Goal: Contribute content: Contribute content

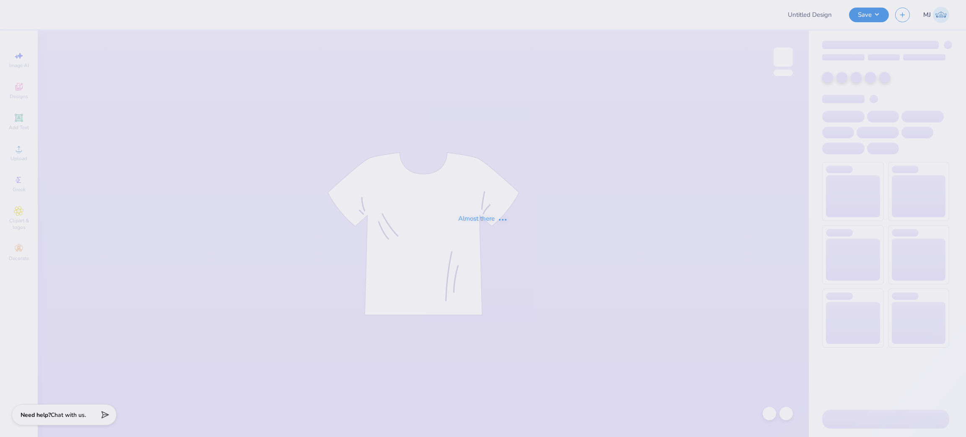
type input "The [GEOGRAPHIC_DATA][US_STATE] : [PERSON_NAME]"
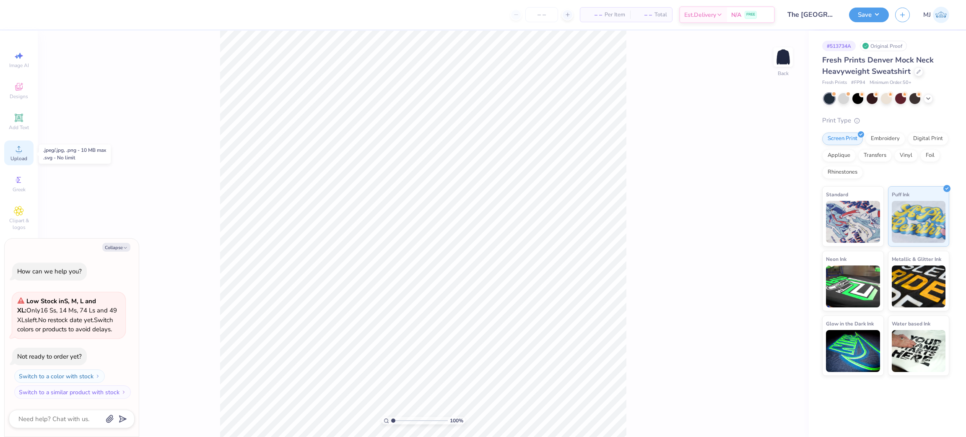
click at [20, 151] on circle at bounding box center [18, 151] width 5 height 5
type textarea "x"
click at [672, 145] on div "1000 % Back W 15.00 15.00 " H 4.57 4.57 " Y 7.71 7.71 " Center Middle Top Bottom" at bounding box center [423, 234] width 771 height 406
type input "10"
type textarea "x"
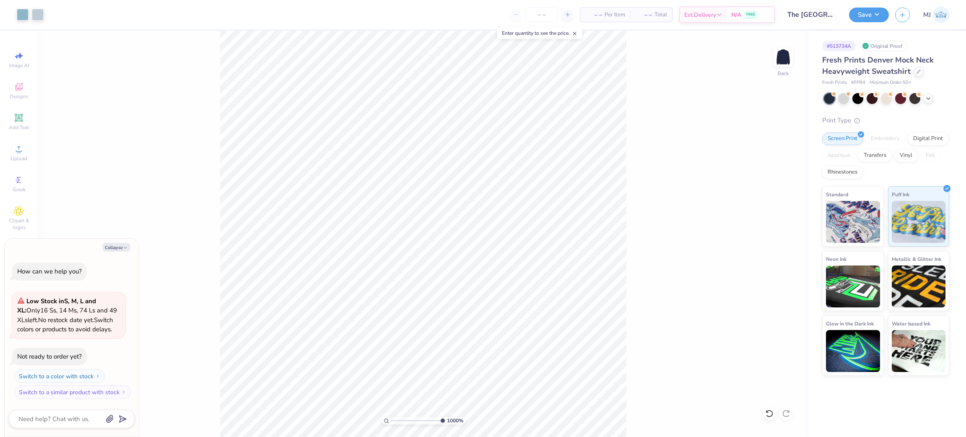
type input "10"
type textarea "x"
type input "1"
click at [17, 152] on circle at bounding box center [18, 151] width 5 height 5
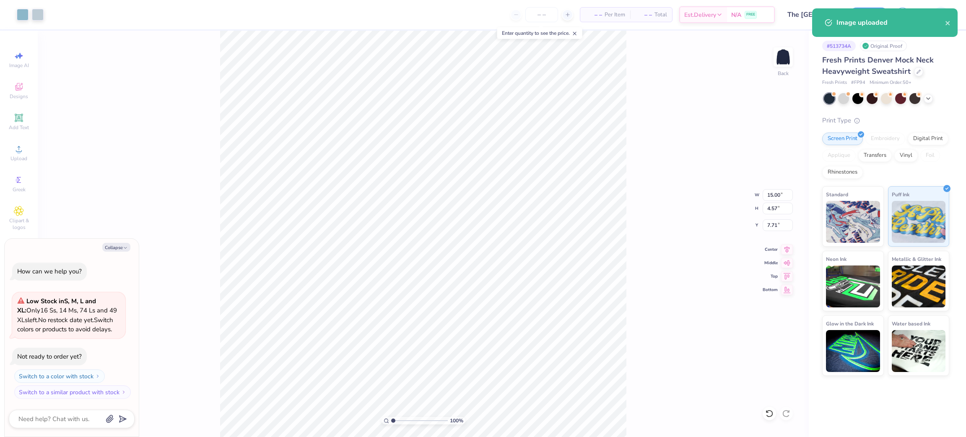
click at [82, 68] on div "100 % Back W 15.00 15.00 " H 4.57 4.57 " Y 7.71 7.71 " Center Middle Top Bottom" at bounding box center [423, 234] width 771 height 406
type textarea "x"
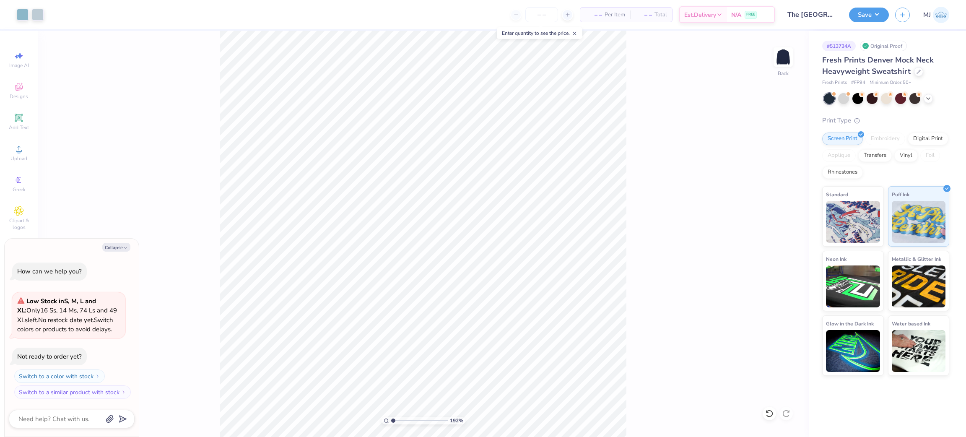
type input "1"
click at [151, 100] on div "100 % Back" at bounding box center [423, 234] width 771 height 406
type textarea "x"
click at [774, 195] on input "15.00" at bounding box center [778, 195] width 30 height 12
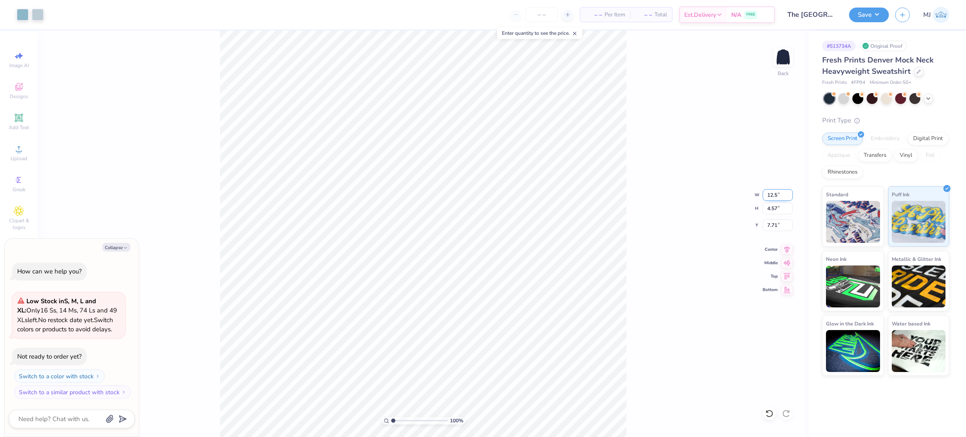
type input "12.5"
type textarea "x"
type input "12.50"
type input "3.81"
type input "8.09"
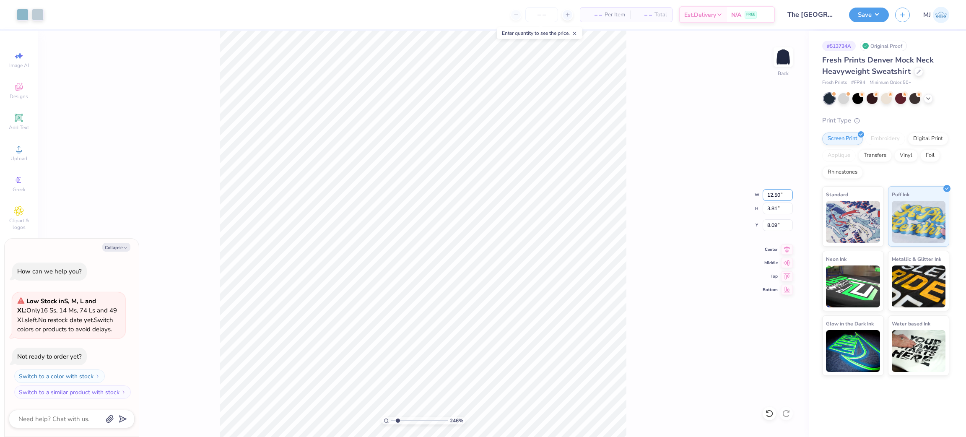
type input "1.56866529723244"
click at [769, 226] on input "8.09" at bounding box center [778, 225] width 30 height 12
type input "3.00"
type input "1.56866529723244"
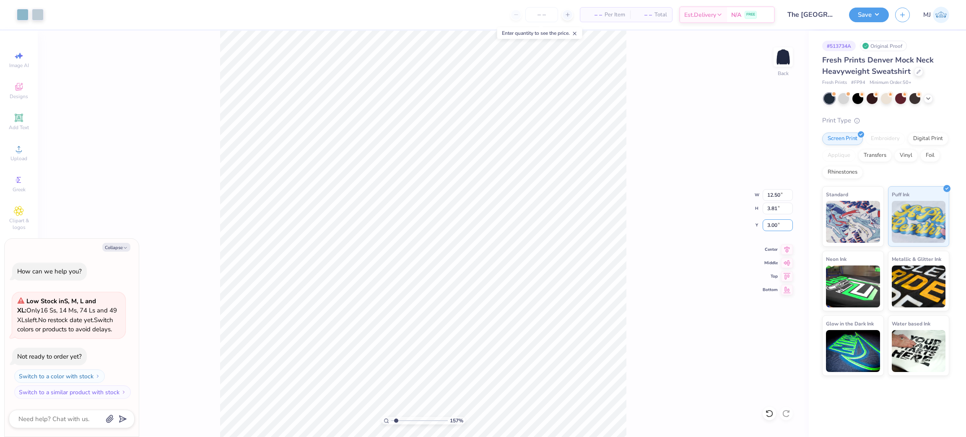
type textarea "x"
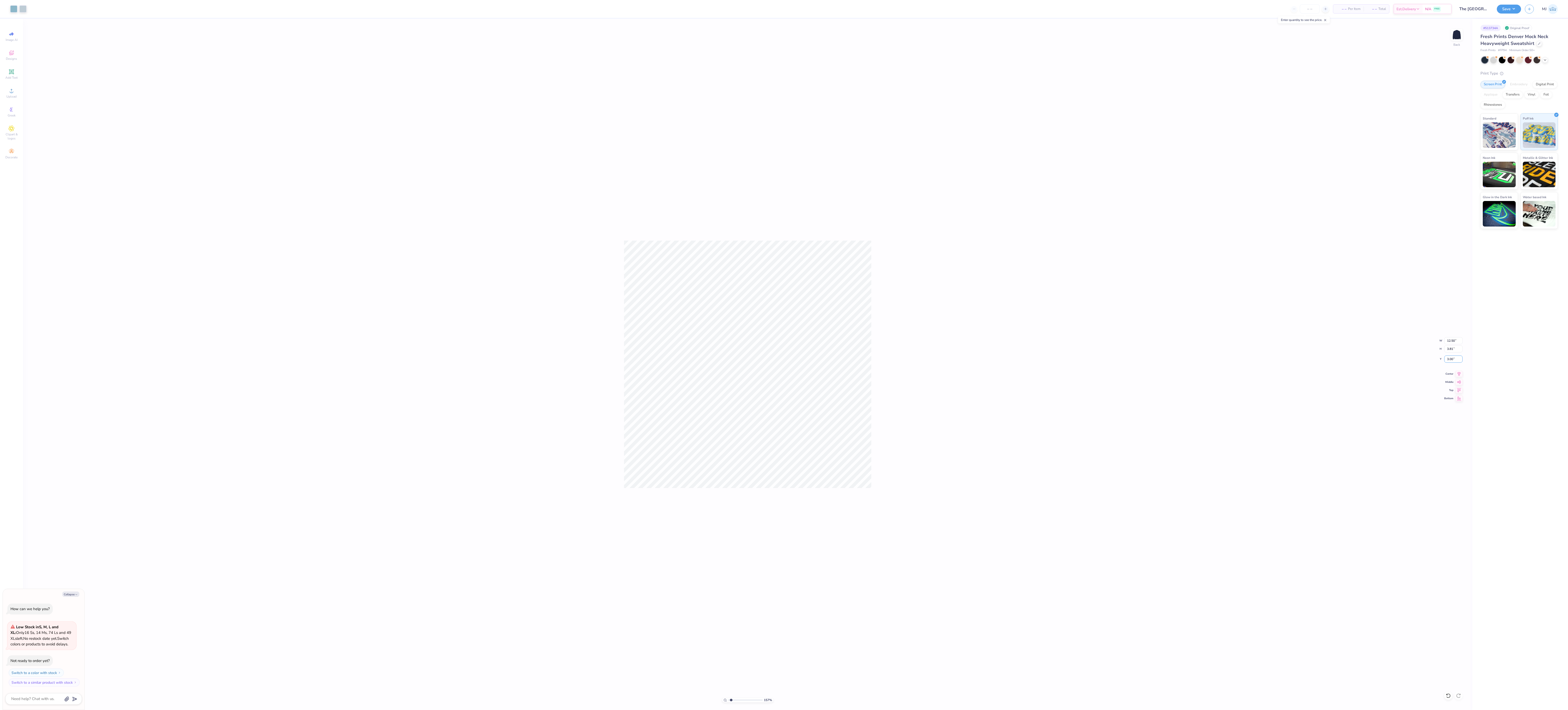
type input "1.56866529723244"
type textarea "x"
type input "1.49212329151837"
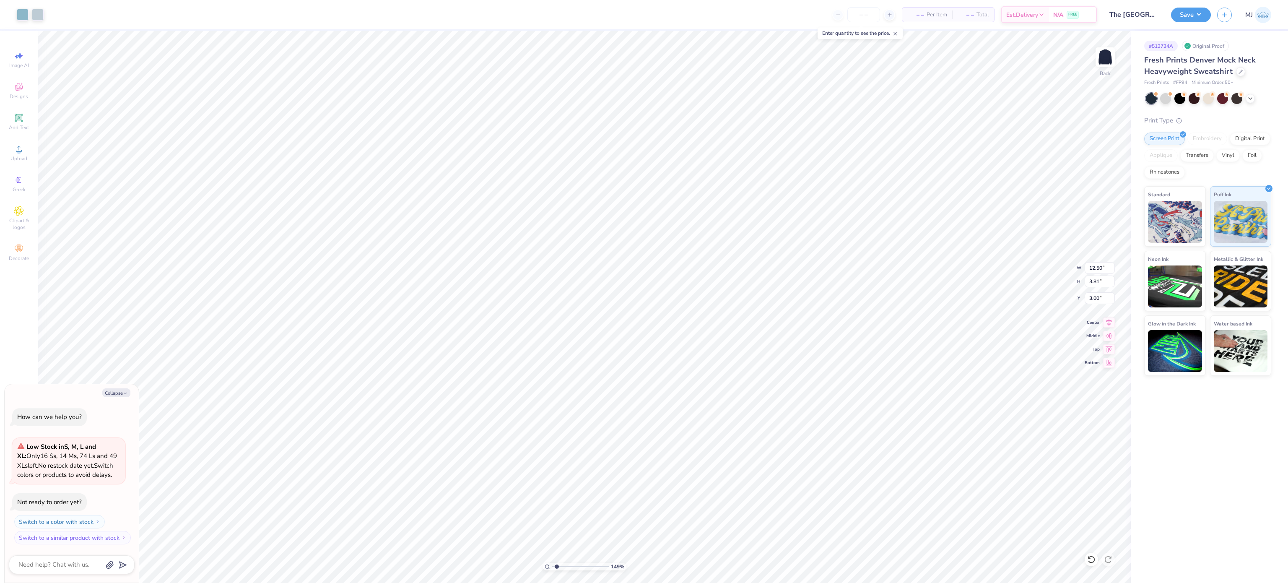
type textarea "x"
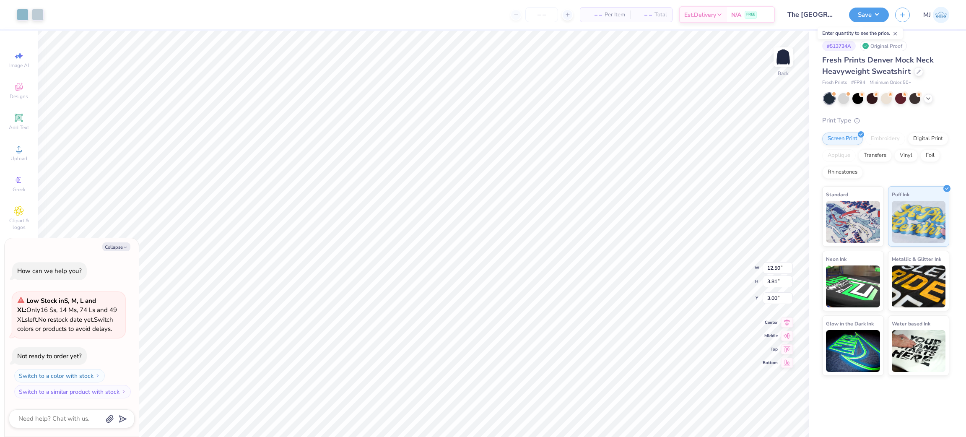
type input "1.49212329151837"
type textarea "x"
type input "1"
click at [787, 250] on icon at bounding box center [786, 248] width 5 height 7
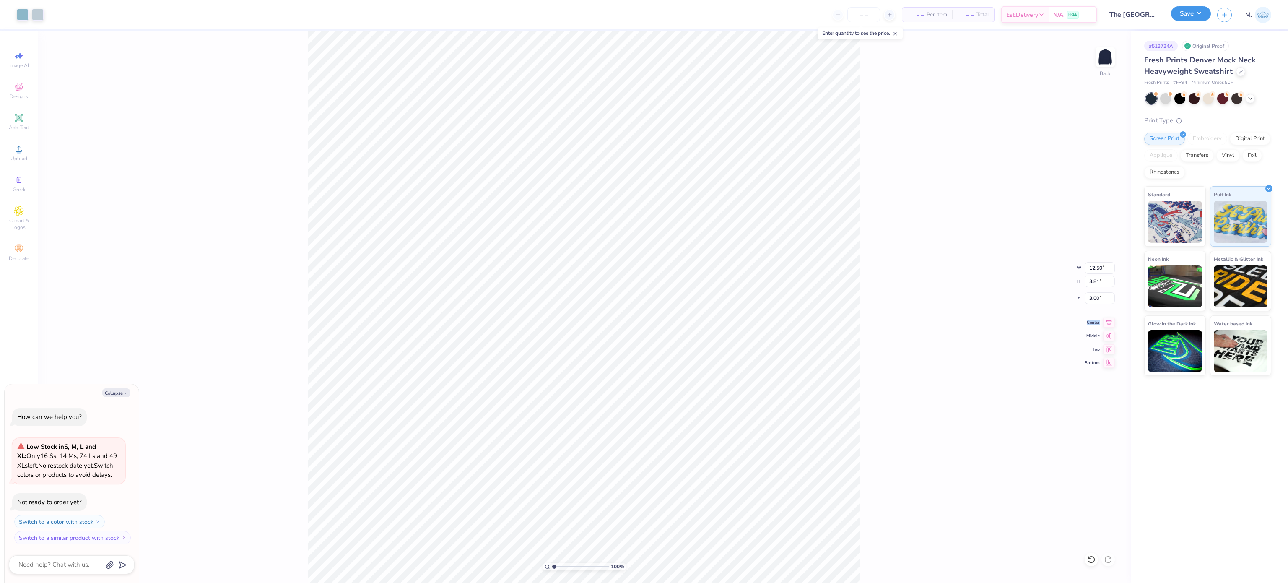
click at [966, 16] on button "Save" at bounding box center [1191, 13] width 40 height 15
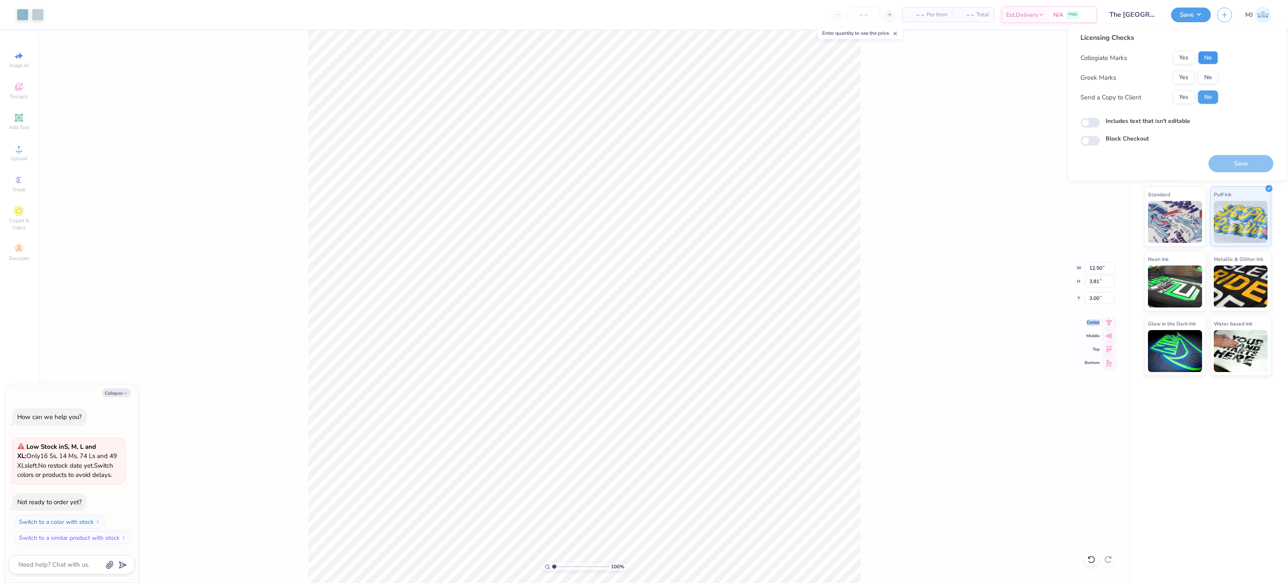
click at [966, 63] on button "No" at bounding box center [1208, 57] width 20 height 13
click at [966, 73] on button "Yes" at bounding box center [1184, 77] width 22 height 13
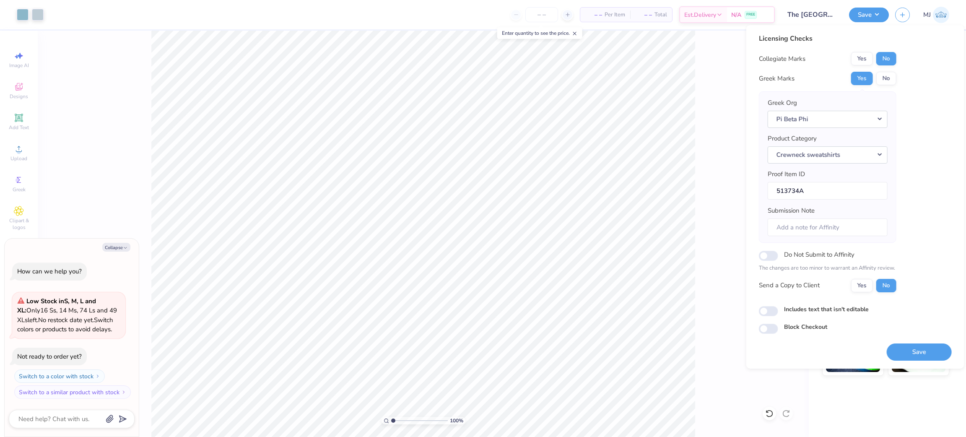
click at [681, 65] on div "100 % Back W 12.50 12.50 " H 3.81 3.81 " Y 3.00 3.00 " Center Middle Top Bottom" at bounding box center [423, 234] width 771 height 406
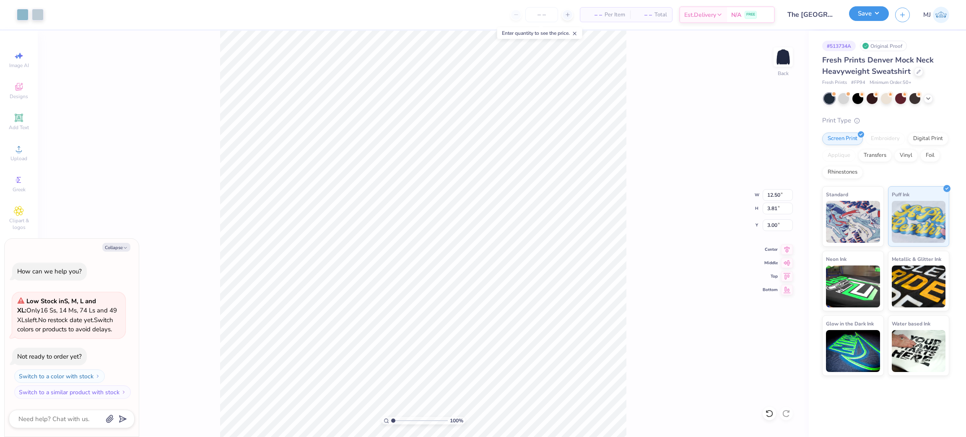
click at [881, 17] on button "Save" at bounding box center [869, 13] width 40 height 15
type textarea "x"
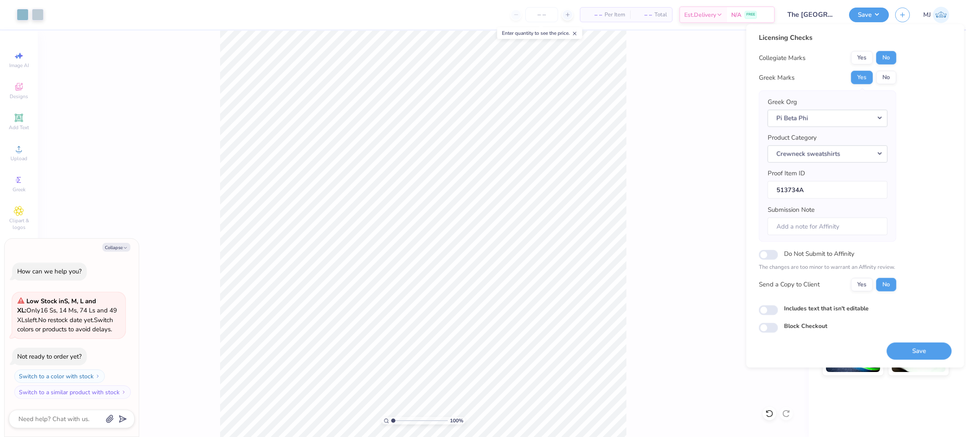
click at [678, 91] on div "100 % Back W 12.50 12.50 " H 3.81 3.81 " Y 3.00 3.00 " Center Middle Top Bottom" at bounding box center [423, 234] width 771 height 406
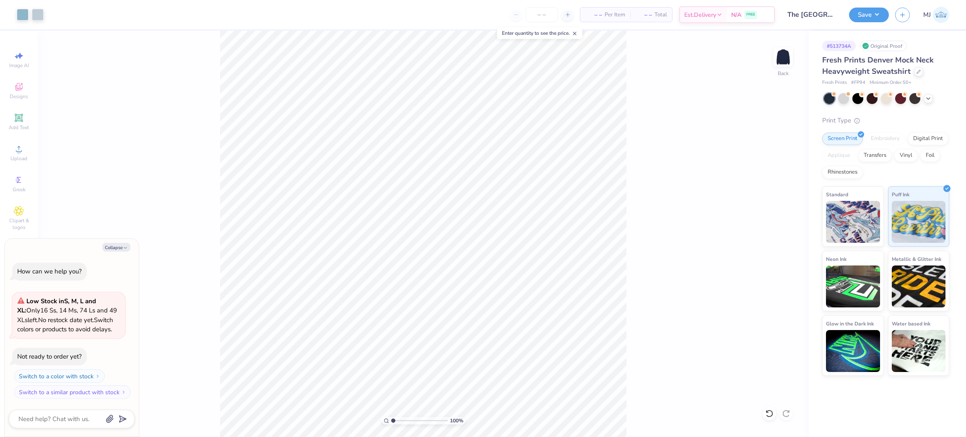
type textarea "x"
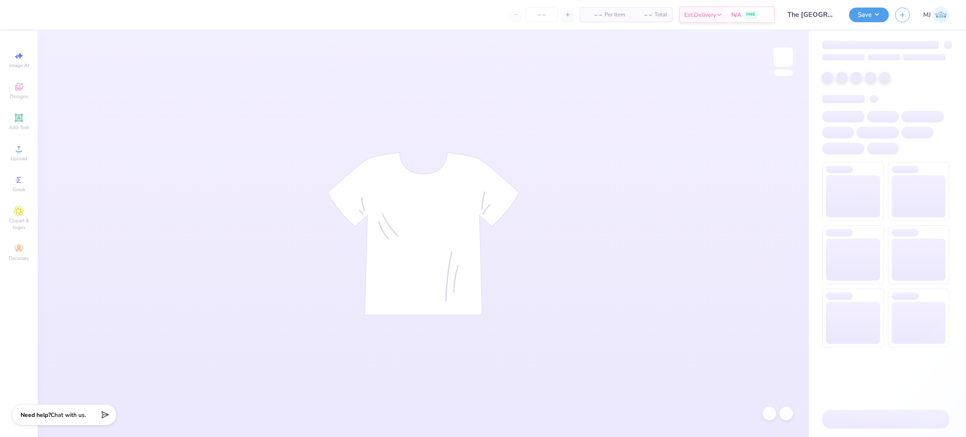
type input "The [GEOGRAPHIC_DATA][US_STATE] : [PERSON_NAME]"
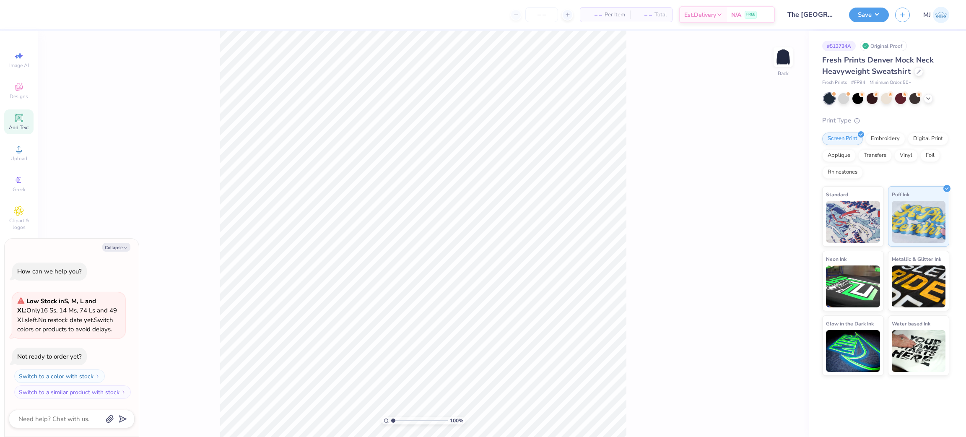
click at [24, 122] on div "Add Text" at bounding box center [18, 121] width 29 height 25
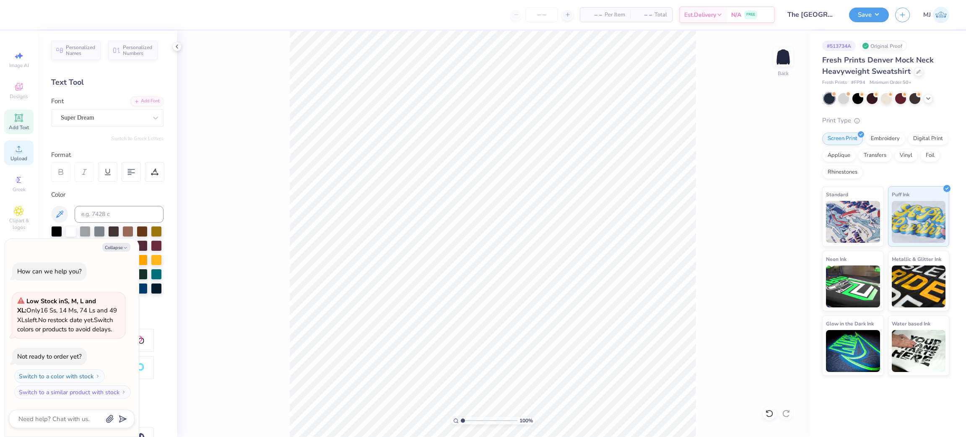
click at [18, 159] on span "Upload" at bounding box center [18, 158] width 17 height 7
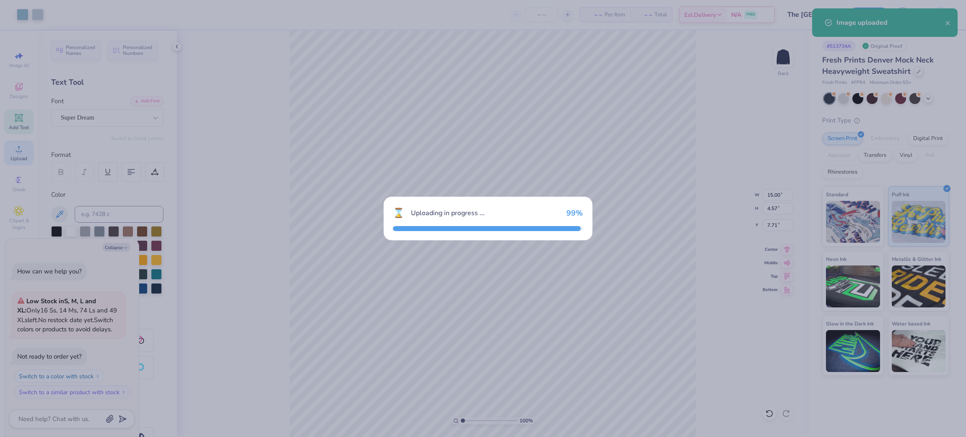
type textarea "x"
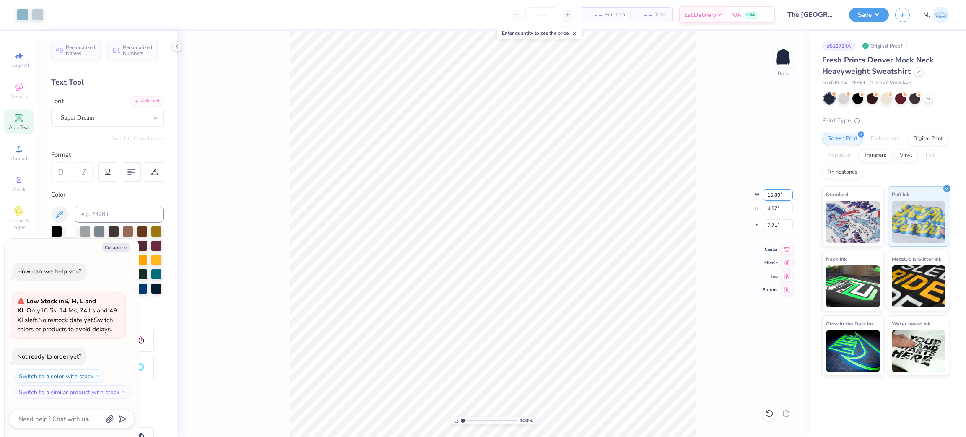
click at [763, 194] on input "15.00" at bounding box center [778, 195] width 30 height 12
type input "12.5"
click at [773, 226] on input "7.71" at bounding box center [778, 225] width 30 height 12
type textarea "x"
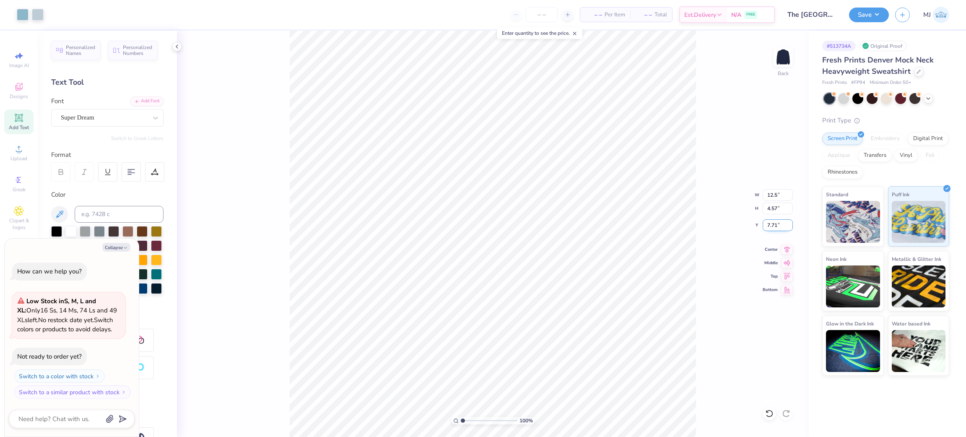
type input "12.50"
type input "3.81"
click at [773, 226] on input "8.09" at bounding box center [778, 225] width 30 height 12
type input "8.093"
type textarea "x"
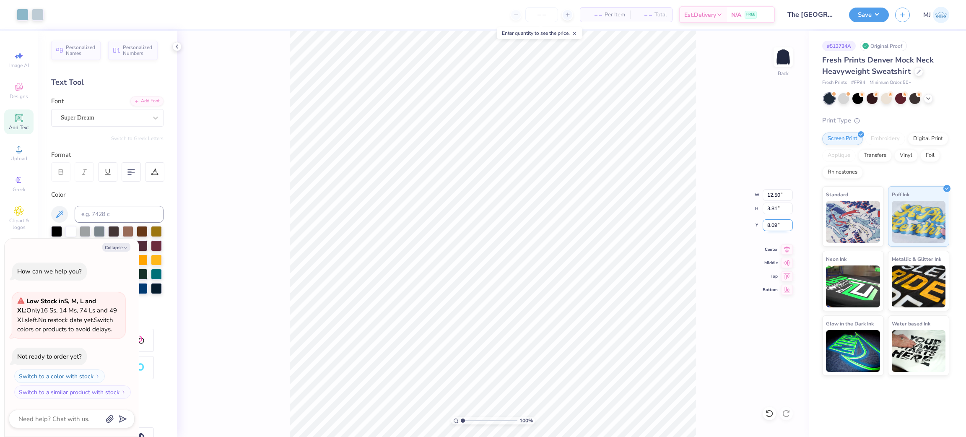
click at [773, 230] on input "8.09" at bounding box center [778, 225] width 30 height 12
click at [772, 228] on input "8.09" at bounding box center [778, 225] width 30 height 12
click at [773, 228] on input "8.09" at bounding box center [778, 225] width 30 height 12
click at [774, 228] on input "8.09" at bounding box center [778, 225] width 30 height 12
type input "2"
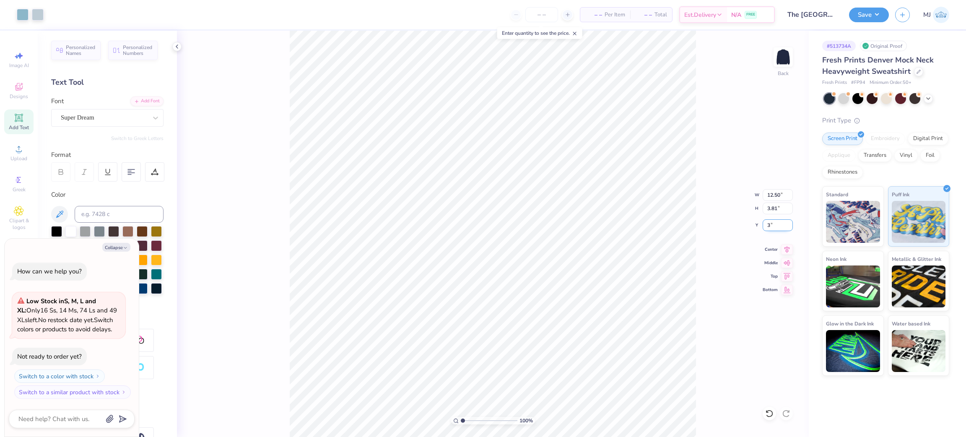
type input "3"
type textarea "x"
type input "3.00"
click at [877, 14] on button "Save" at bounding box center [869, 13] width 40 height 15
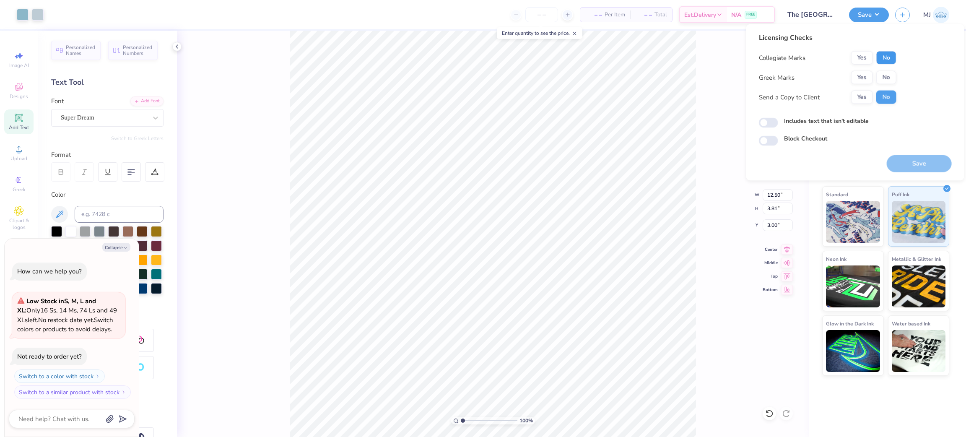
click at [883, 60] on button "No" at bounding box center [886, 57] width 20 height 13
click at [857, 75] on button "Yes" at bounding box center [862, 77] width 22 height 13
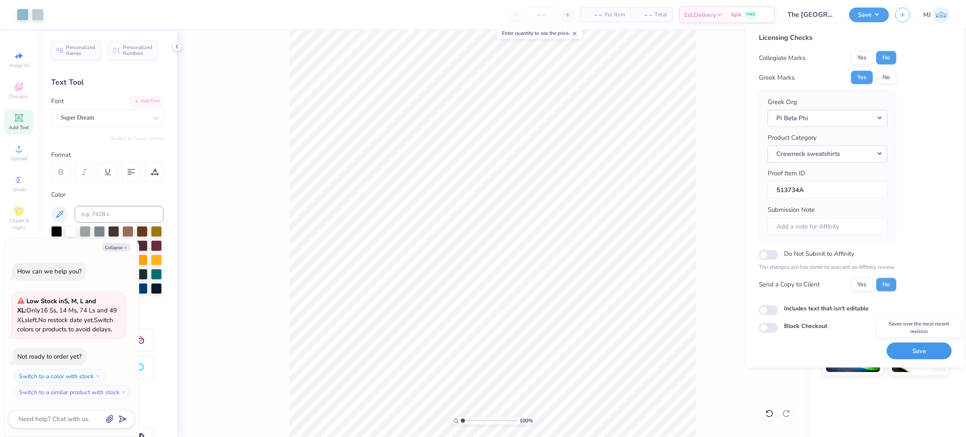
click at [923, 352] on button "Save" at bounding box center [919, 350] width 65 height 17
type textarea "x"
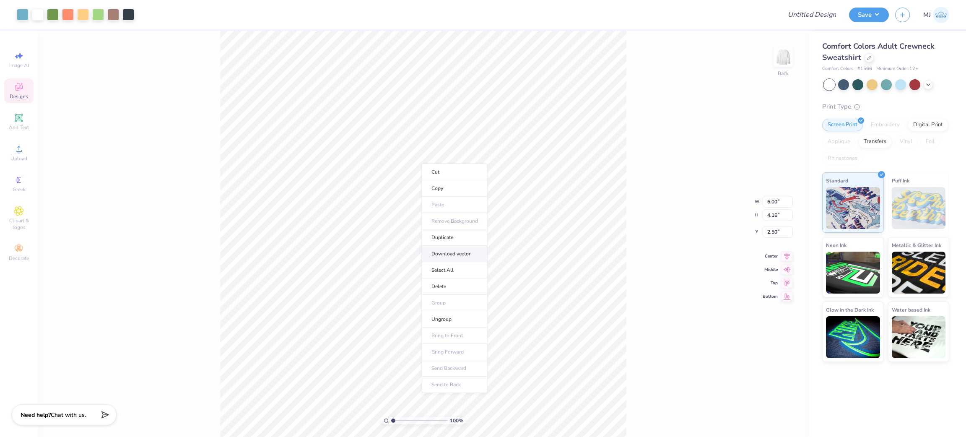
click at [449, 252] on li "Download vector" at bounding box center [455, 254] width 66 height 16
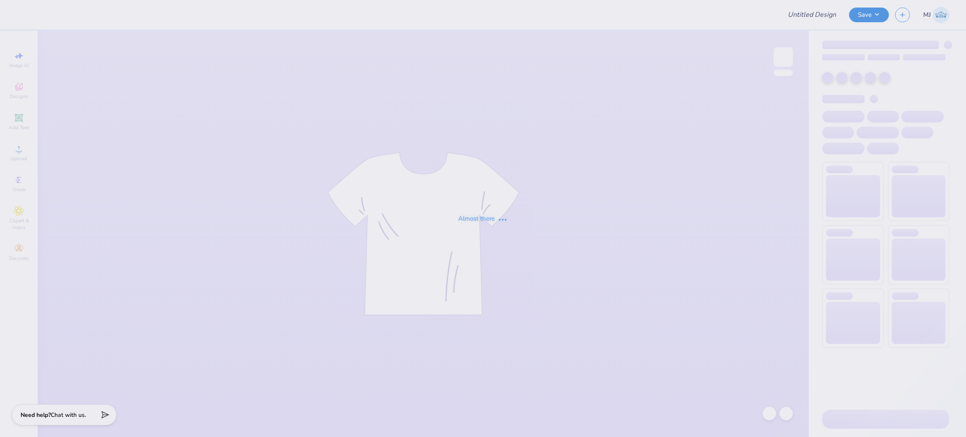
type input "The [GEOGRAPHIC_DATA][US_STATE] : [PERSON_NAME]"
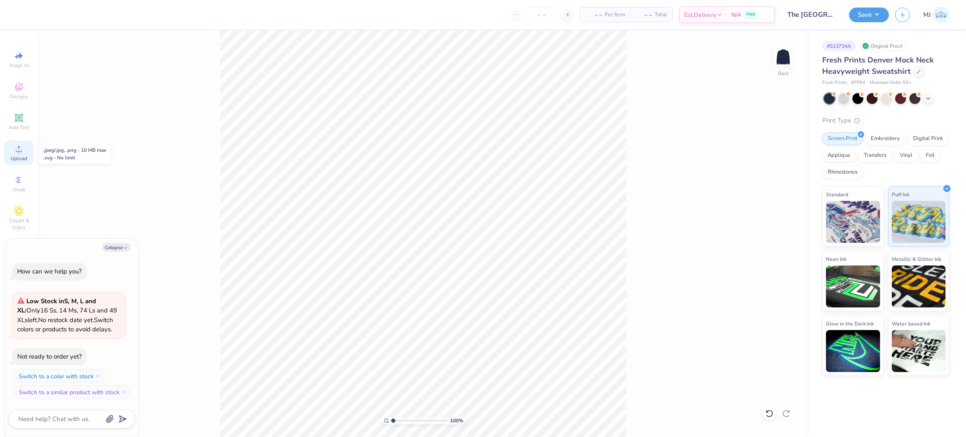
click at [14, 151] on icon at bounding box center [19, 149] width 10 height 10
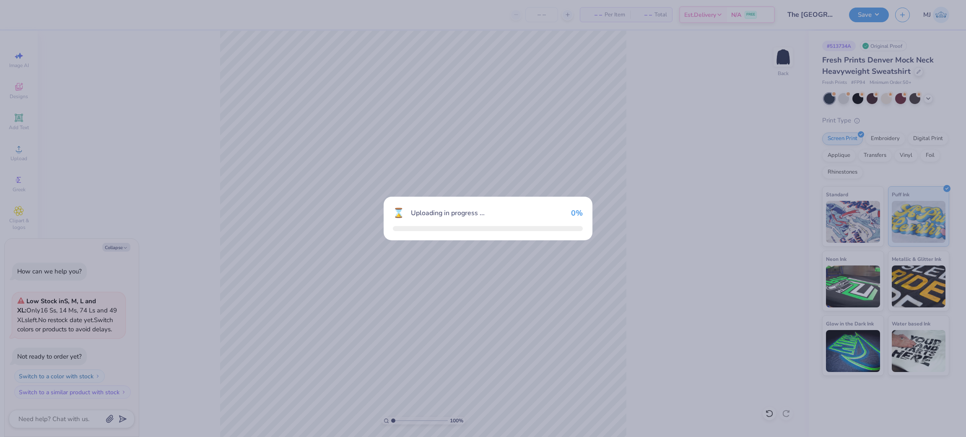
type textarea "x"
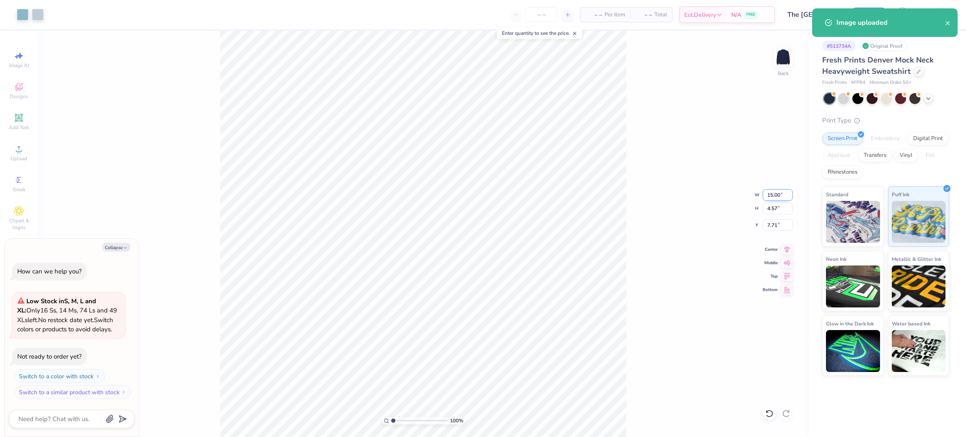
click at [771, 197] on input "15.00" at bounding box center [778, 195] width 30 height 12
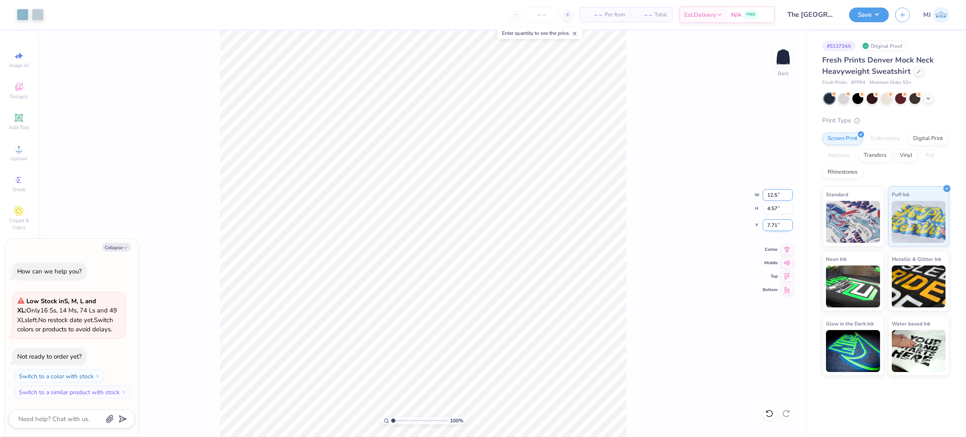
type input "12.5"
type textarea "x"
type input "12.50"
type input "3.81"
click at [773, 227] on input "8.09" at bounding box center [778, 225] width 30 height 12
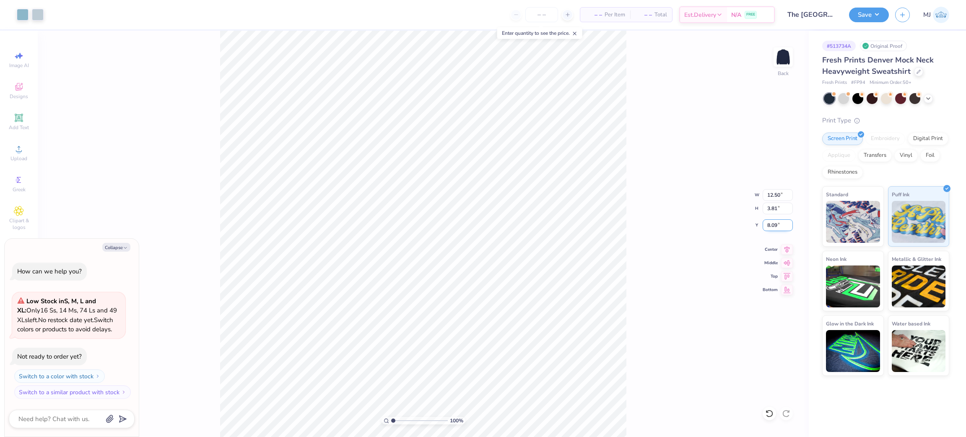
click at [773, 227] on input "8.09" at bounding box center [778, 225] width 30 height 12
type input "3"
type textarea "x"
type input "3.00"
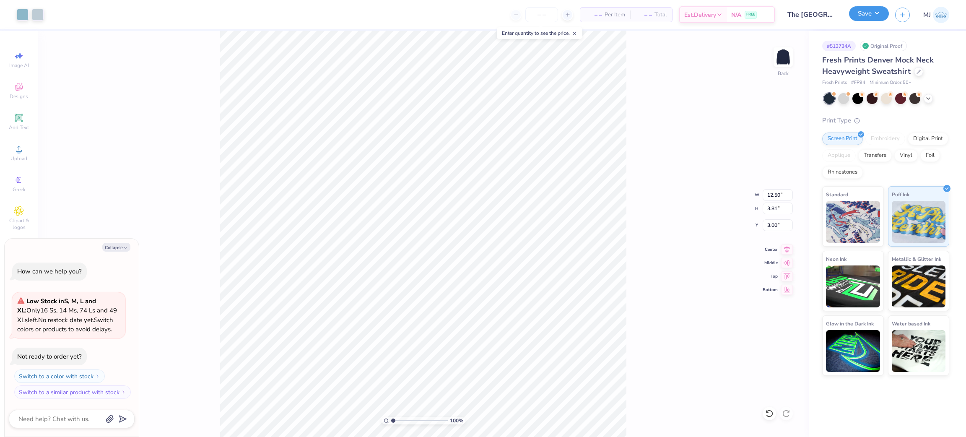
click at [876, 18] on button "Save" at bounding box center [869, 13] width 40 height 15
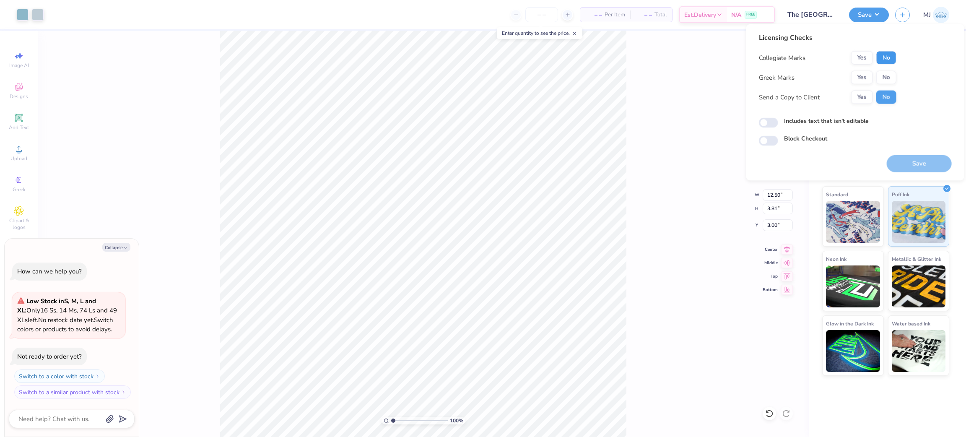
click at [889, 60] on button "No" at bounding box center [886, 57] width 20 height 13
click at [861, 79] on button "Yes" at bounding box center [862, 77] width 22 height 13
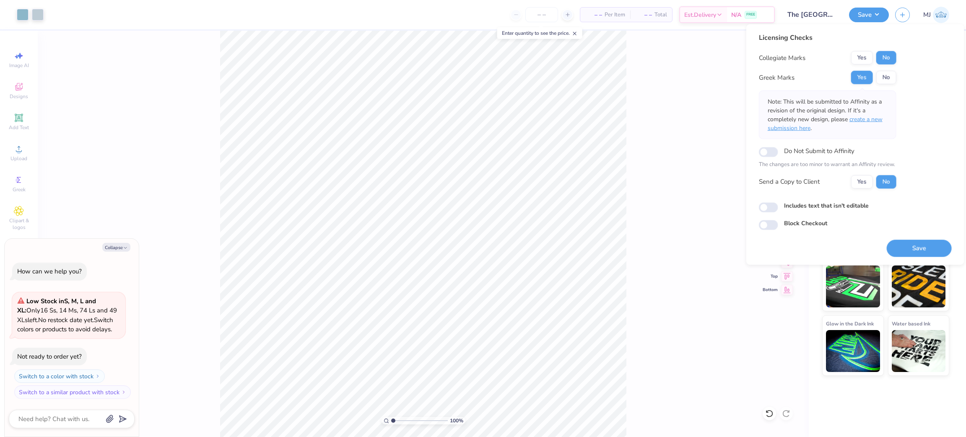
click at [874, 117] on span "create a new submission here" at bounding box center [825, 123] width 115 height 17
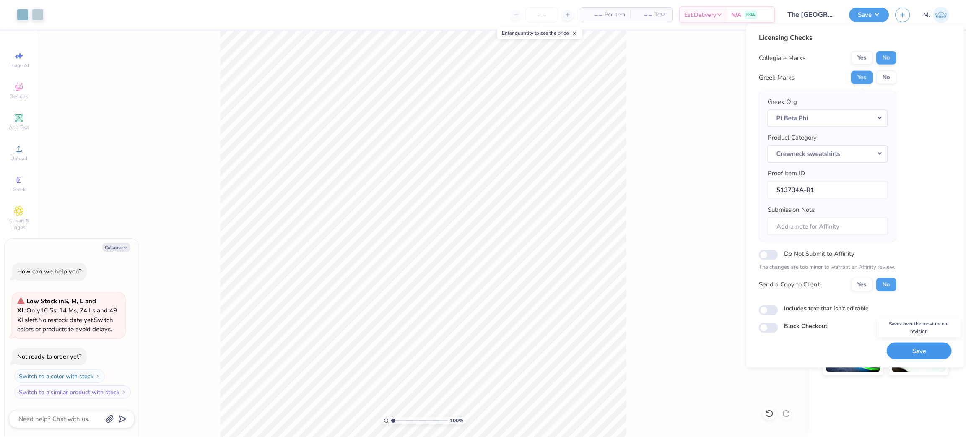
click at [912, 353] on button "Save" at bounding box center [919, 350] width 65 height 17
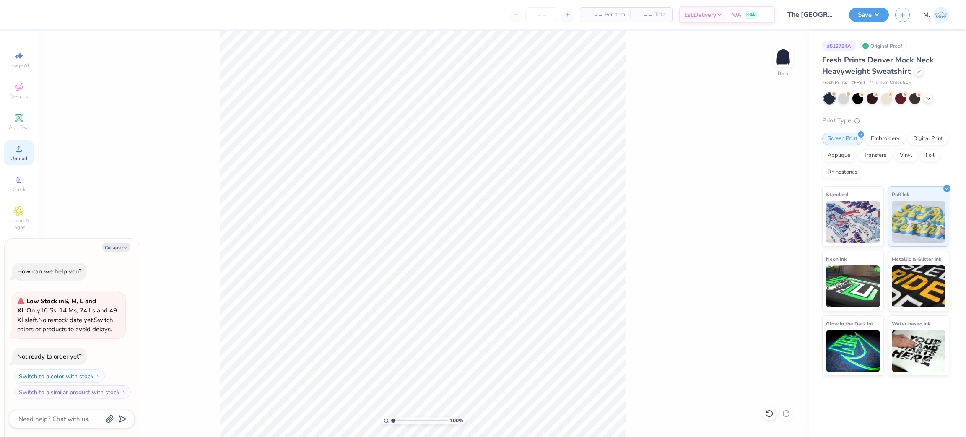
click at [11, 150] on div "Upload" at bounding box center [18, 152] width 29 height 25
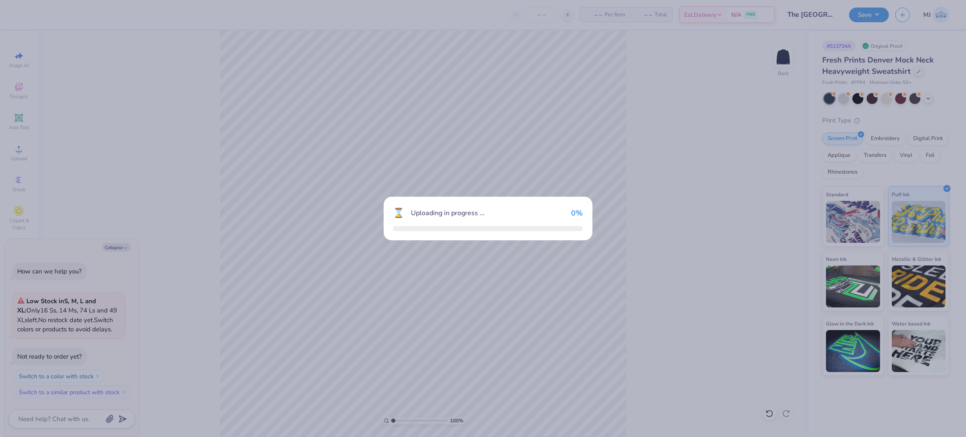
type textarea "x"
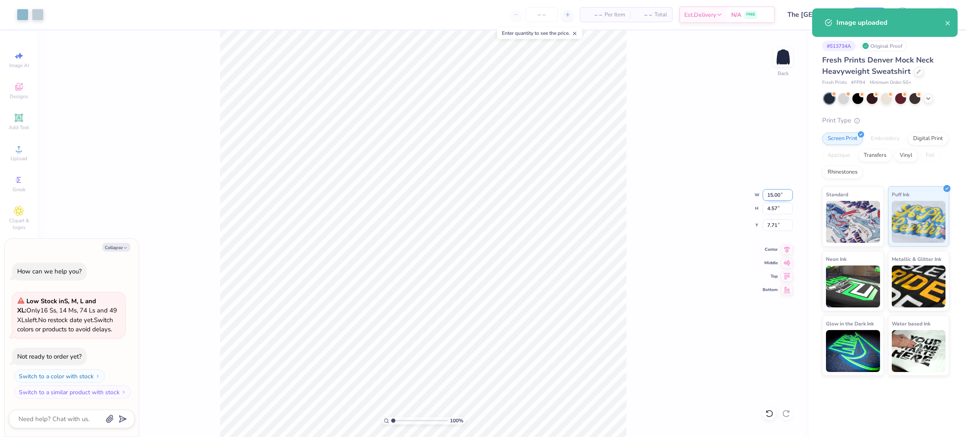
click at [774, 196] on input "15.00" at bounding box center [778, 195] width 30 height 12
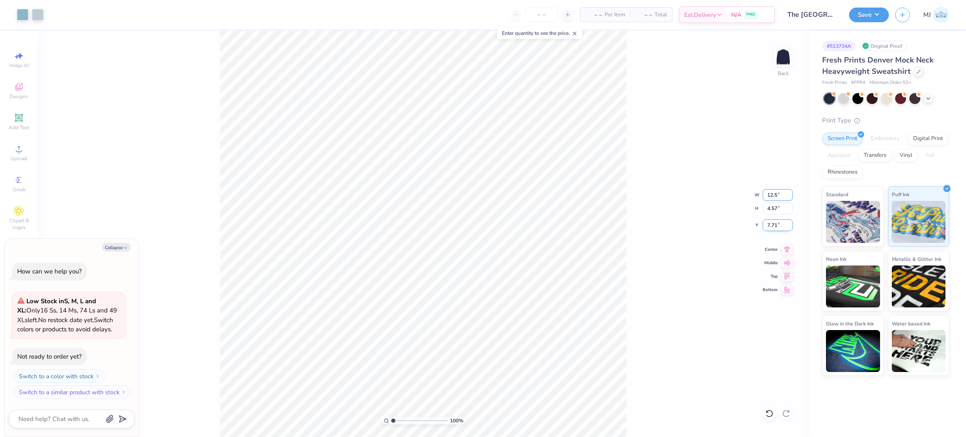
type input "12.5"
type textarea "x"
type input "12.50"
type input "3.81"
click at [774, 219] on input "8.09" at bounding box center [778, 225] width 30 height 12
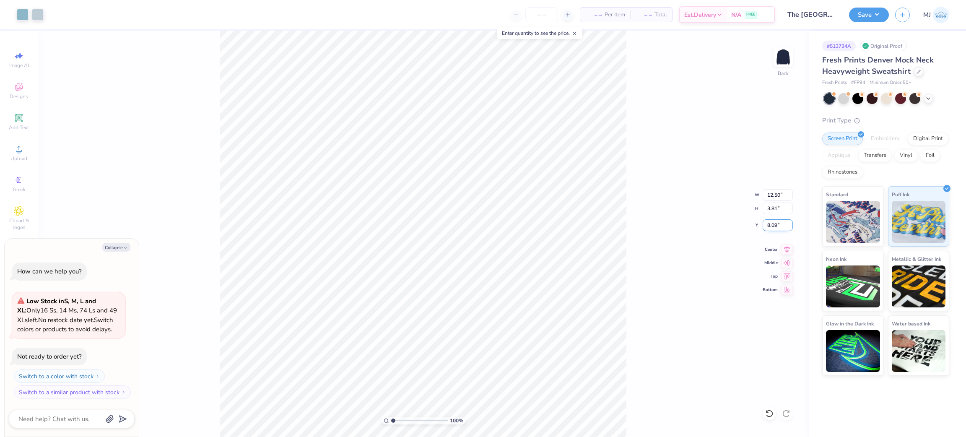
click at [774, 220] on input "8.09" at bounding box center [778, 225] width 30 height 12
click at [775, 220] on input "8.09" at bounding box center [778, 225] width 30 height 12
type input "3"
click at [697, 187] on div "100 % Back W 12.50 12.50 " H 3.81 3.81 " Y 3 3 " Center Middle Top Bottom" at bounding box center [423, 234] width 771 height 406
type textarea "x"
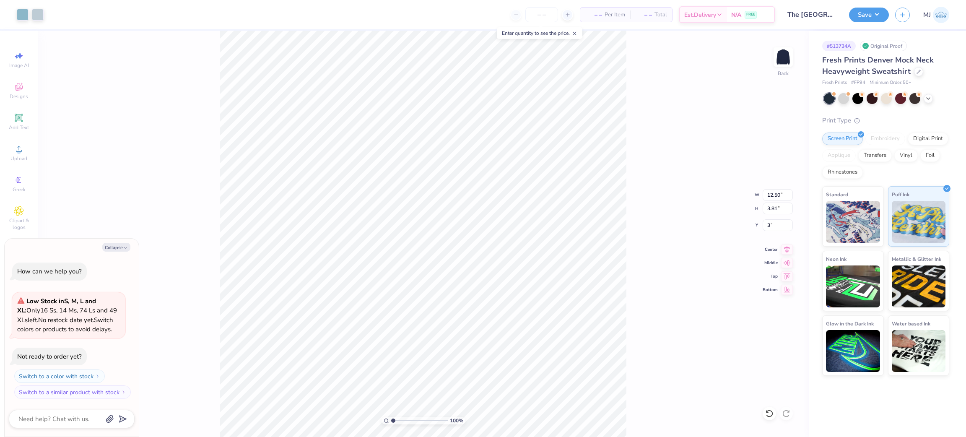
type input "3.00"
click at [784, 247] on icon at bounding box center [786, 248] width 5 height 7
click at [876, 18] on button "Save" at bounding box center [869, 13] width 40 height 15
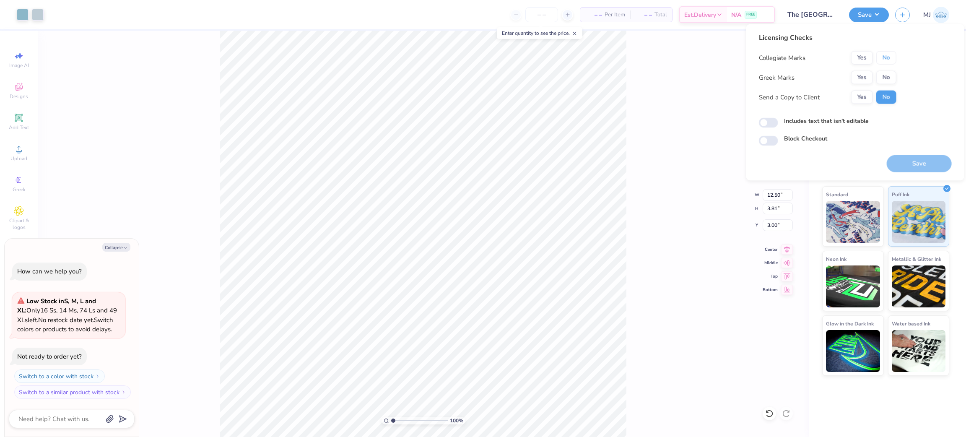
drag, startPoint x: 885, startPoint y: 62, endPoint x: 869, endPoint y: 68, distance: 17.1
click at [884, 62] on button "No" at bounding box center [886, 57] width 20 height 13
click at [861, 73] on button "Yes" at bounding box center [862, 77] width 22 height 13
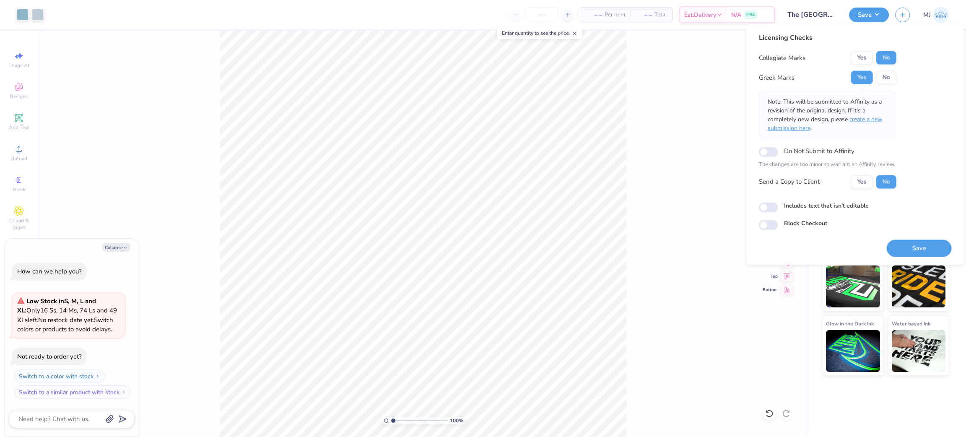
click at [874, 121] on span "create a new submission here" at bounding box center [825, 123] width 115 height 17
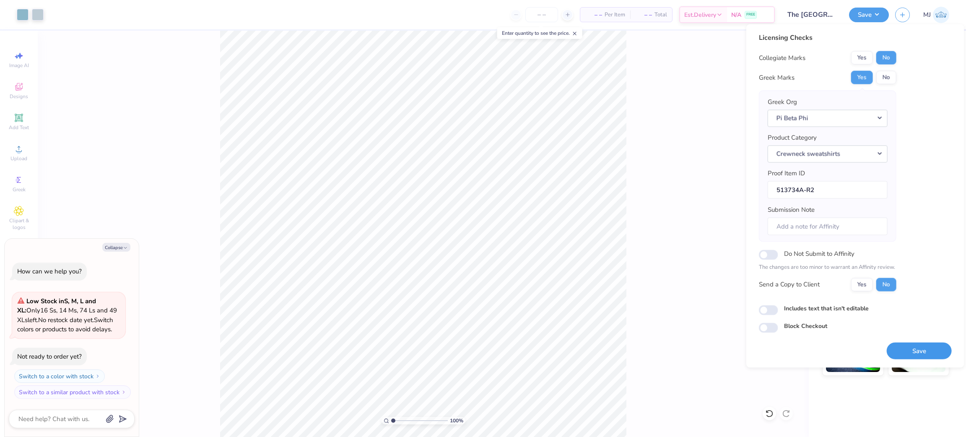
click at [915, 353] on button "Save" at bounding box center [919, 350] width 65 height 17
type textarea "x"
